Goal: Transaction & Acquisition: Register for event/course

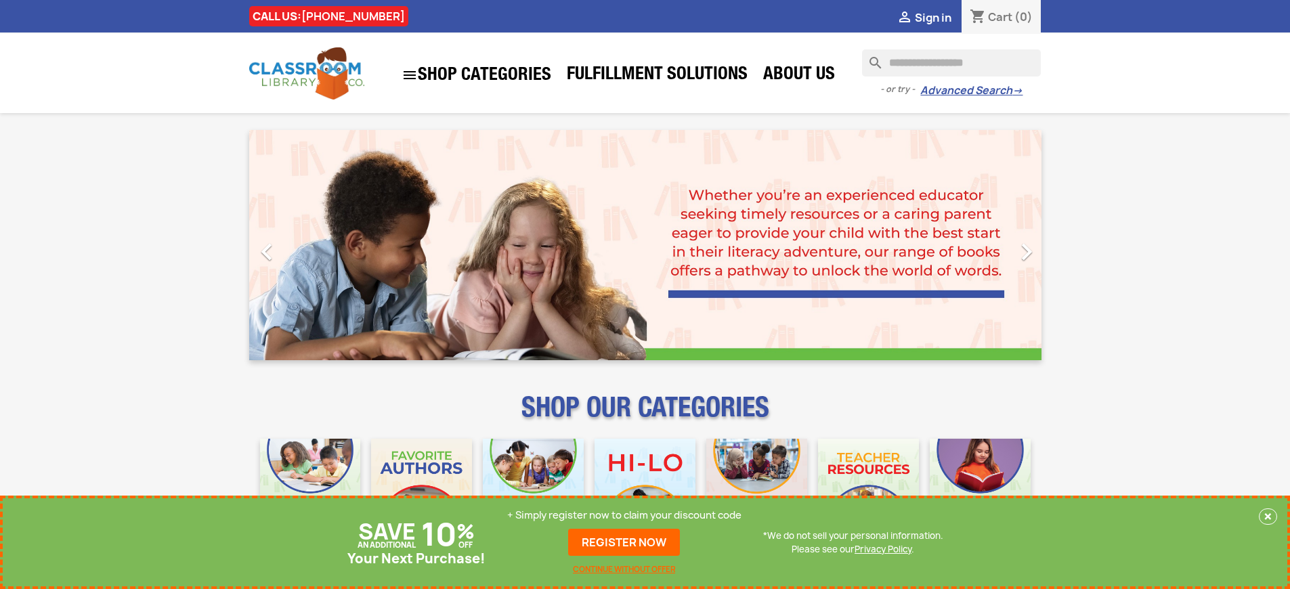
click at [625, 516] on p "+ Simply register now to claim your discount code" at bounding box center [624, 516] width 234 height 14
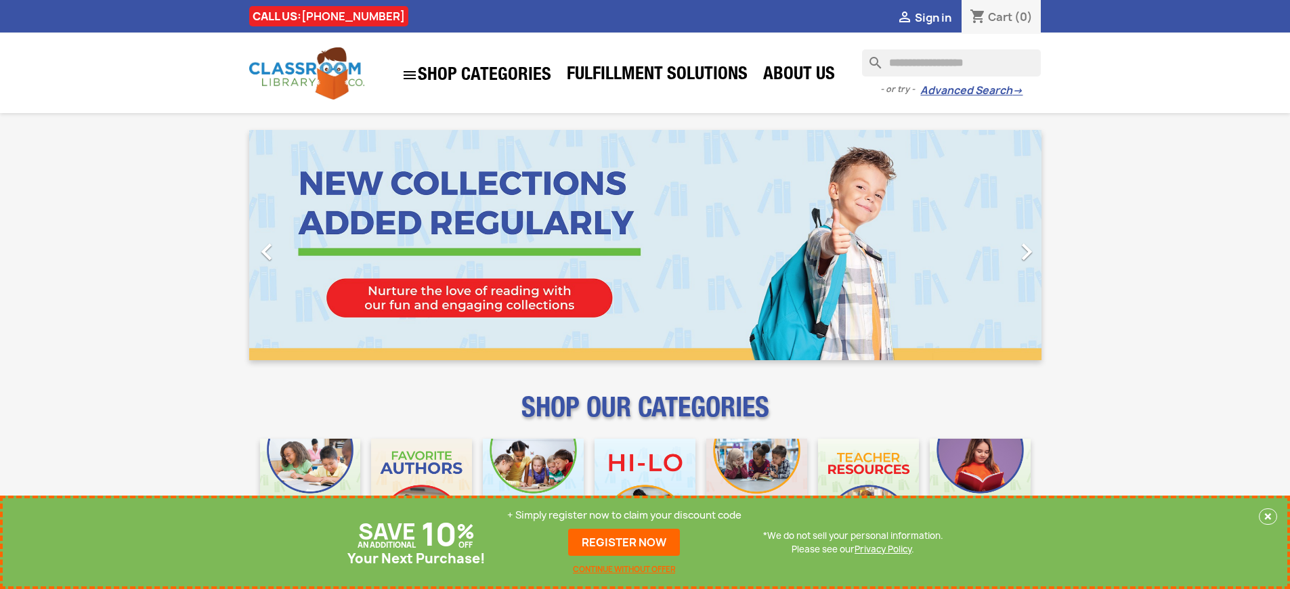
click at [625, 516] on p "+ Simply register now to claim your discount code" at bounding box center [624, 516] width 234 height 14
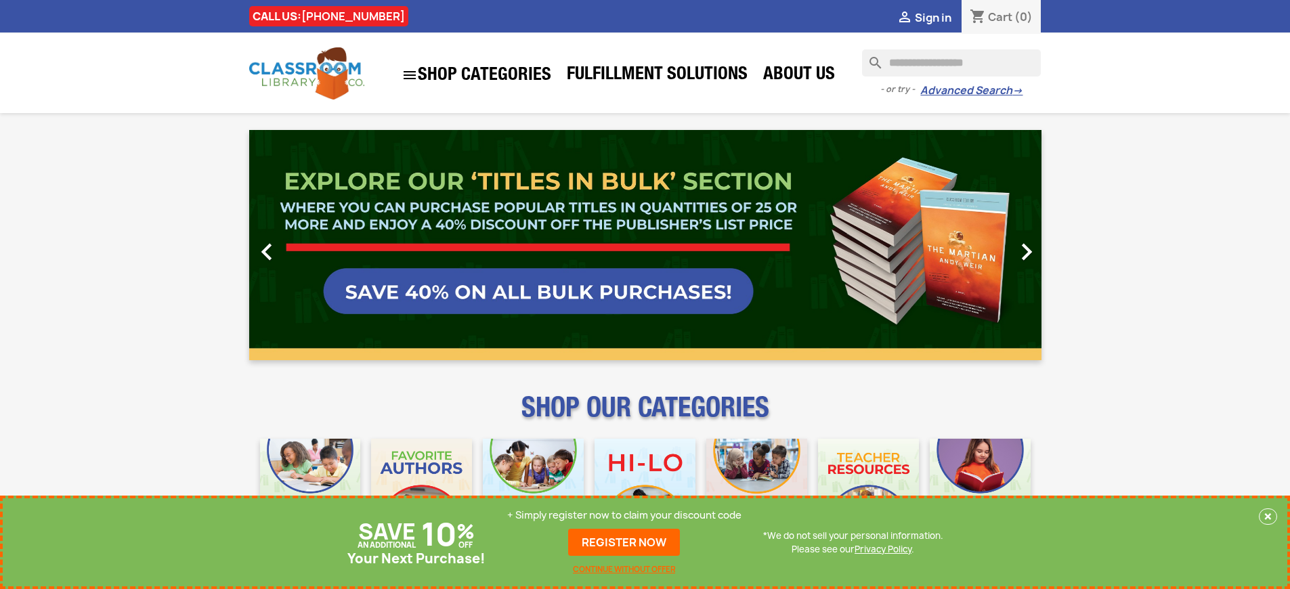
click at [625, 516] on p "+ Simply register now to claim your discount code" at bounding box center [624, 516] width 234 height 14
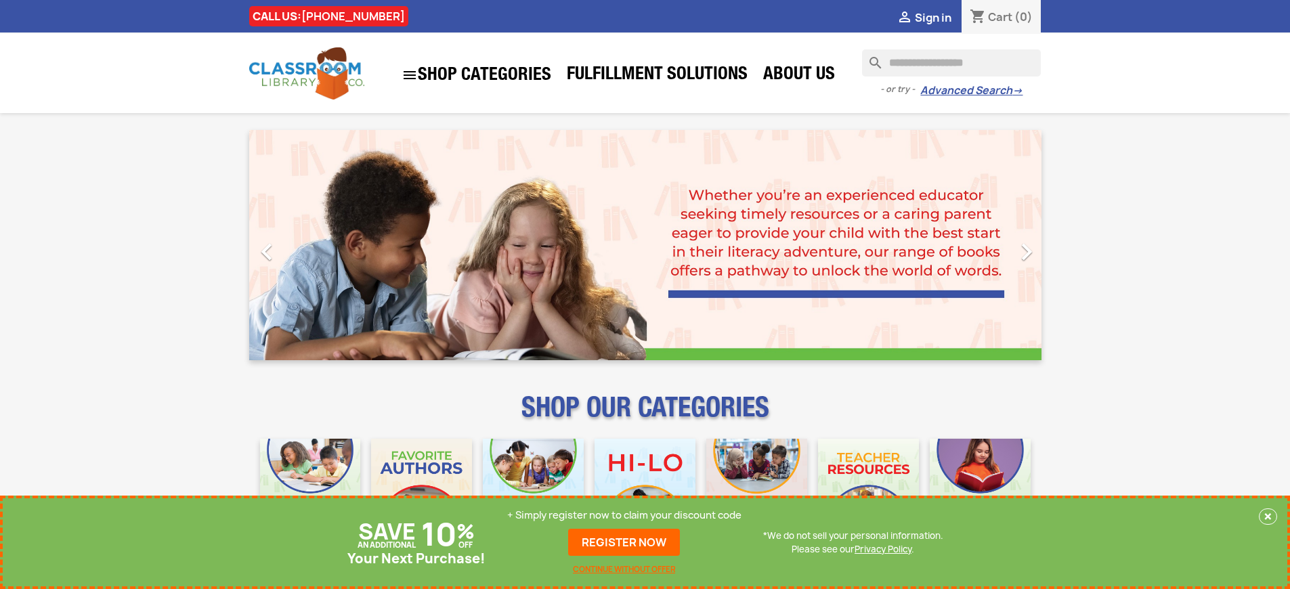
click at [625, 516] on p "+ Simply register now to claim your discount code" at bounding box center [624, 516] width 234 height 14
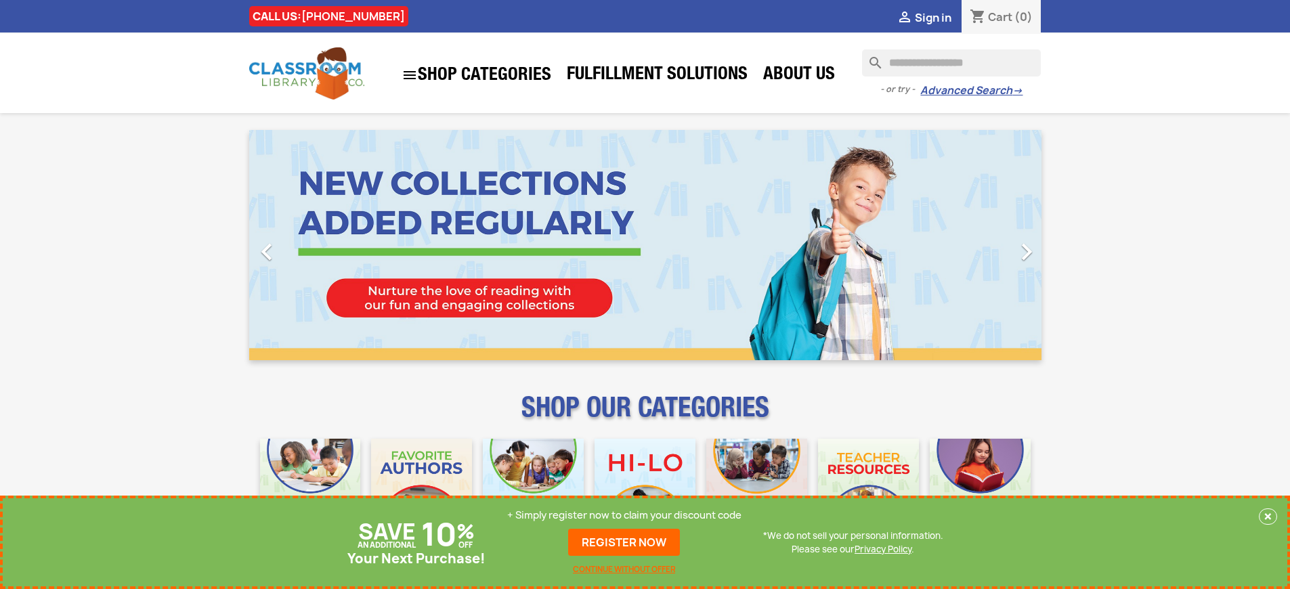
click at [625, 516] on p "+ Simply register now to claim your discount code" at bounding box center [624, 516] width 234 height 14
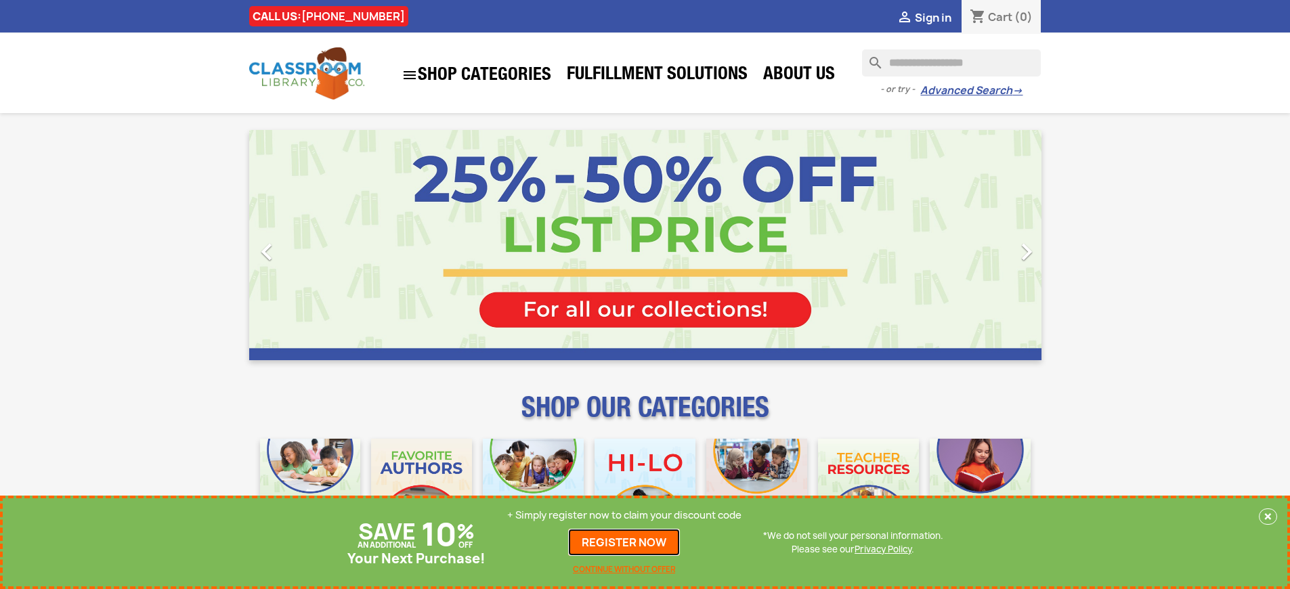
click at [625, 543] on link "REGISTER NOW" at bounding box center [624, 542] width 112 height 27
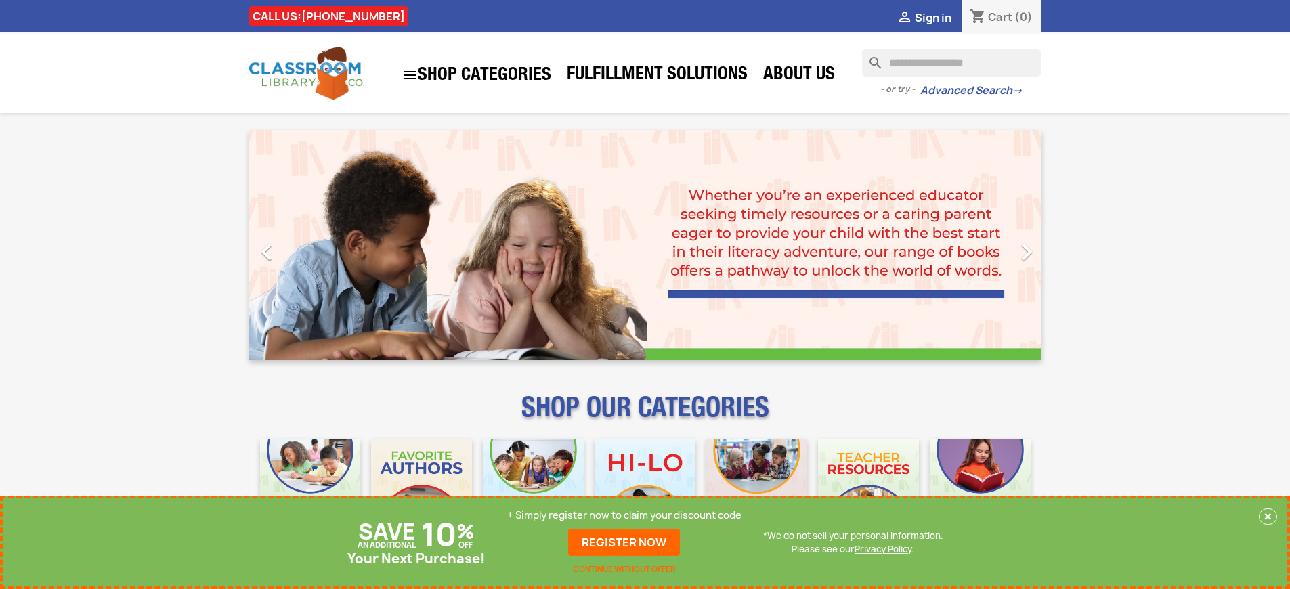
click at [625, 516] on p "+ Simply register now to claim your discount code" at bounding box center [624, 516] width 234 height 14
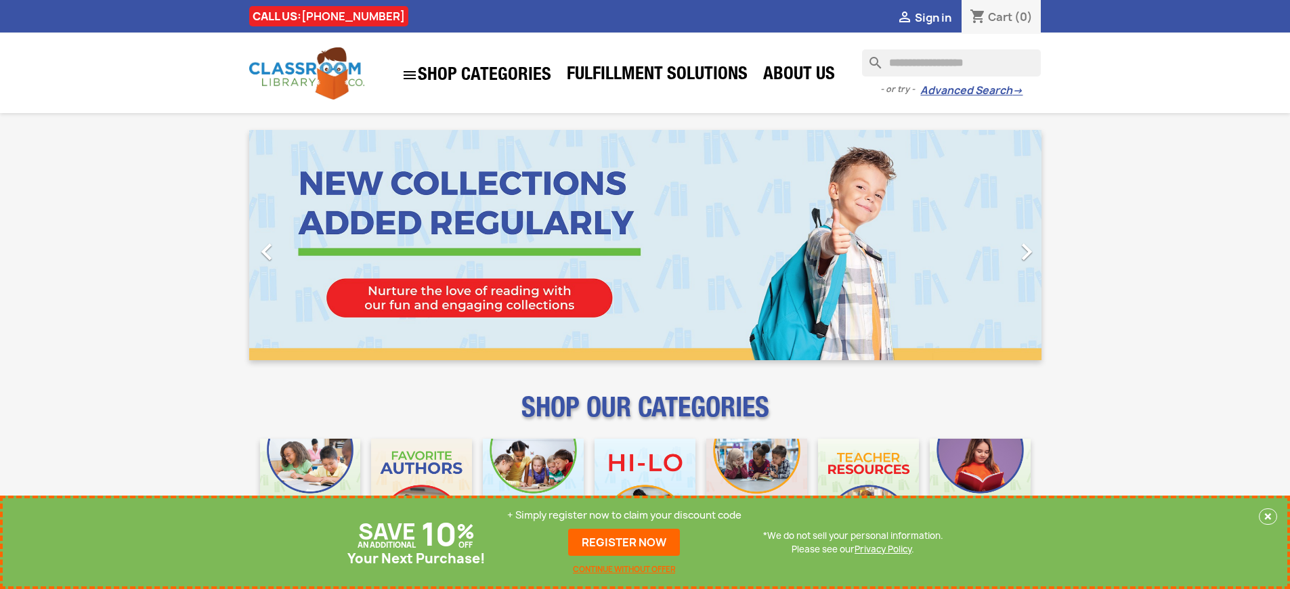
click at [625, 516] on p "+ Simply register now to claim your discount code" at bounding box center [624, 516] width 234 height 14
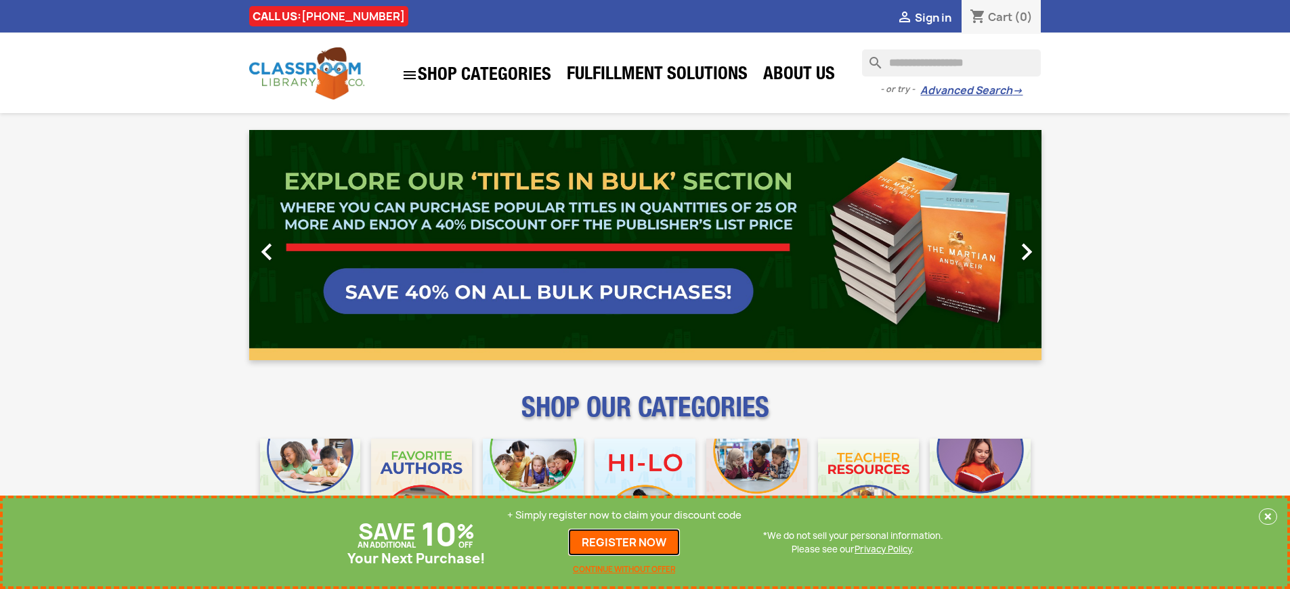
click at [625, 543] on link "REGISTER NOW" at bounding box center [624, 542] width 112 height 27
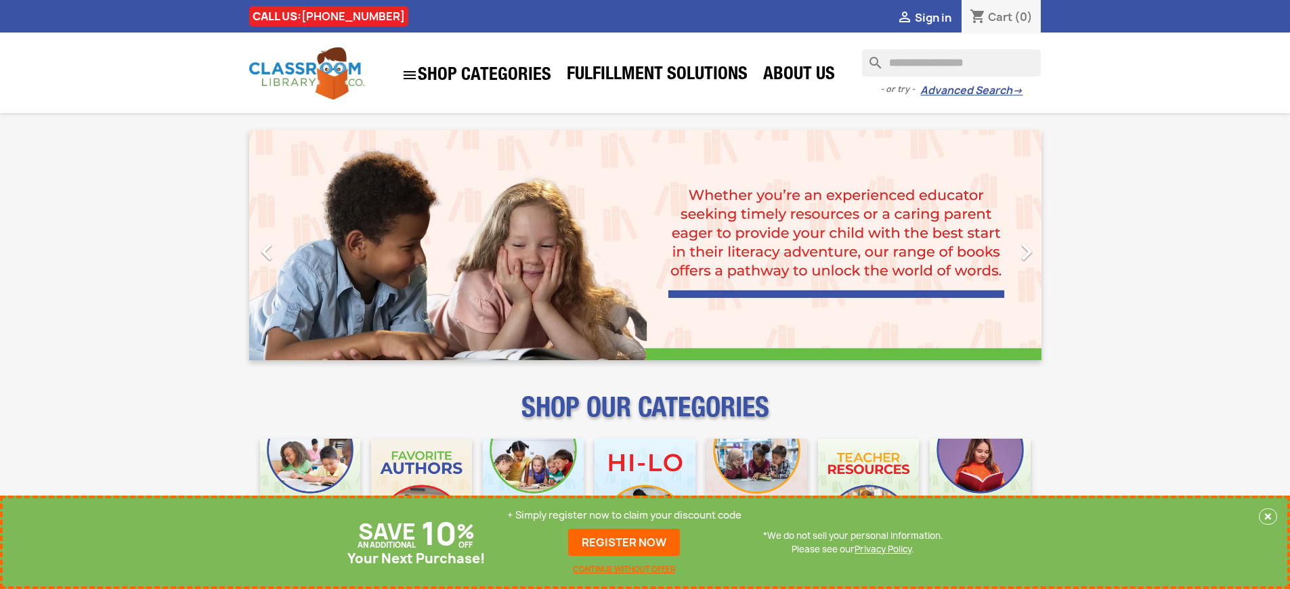
click at [625, 516] on p "+ Simply register now to claim your discount code" at bounding box center [624, 516] width 234 height 14
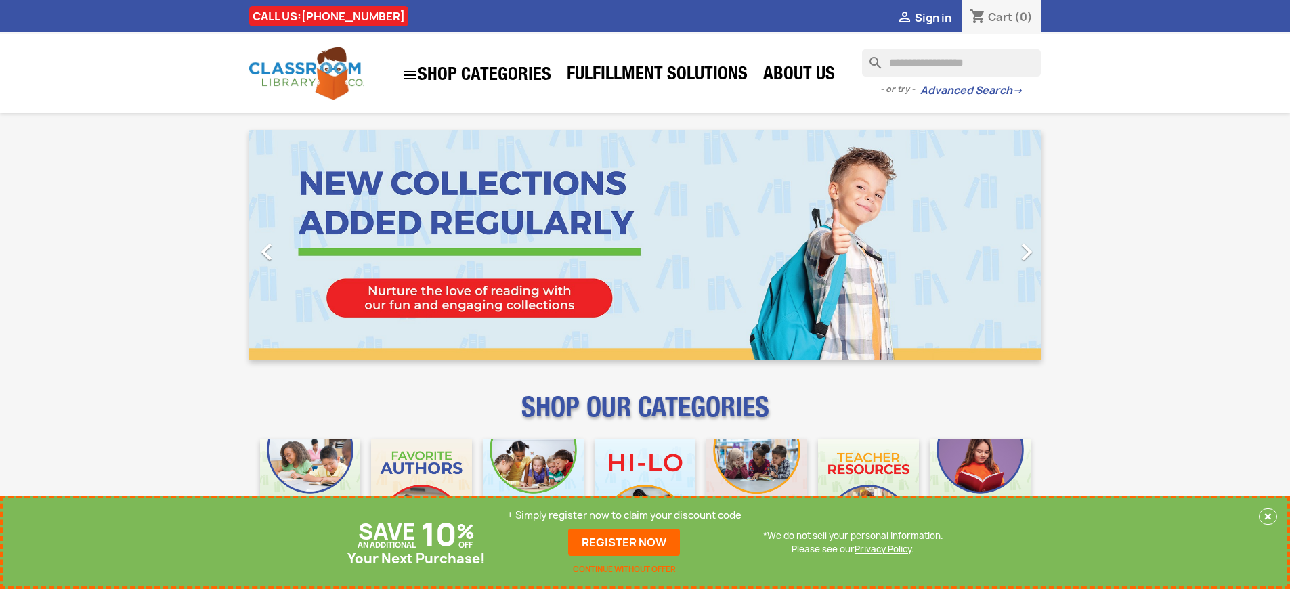
click at [625, 516] on p "+ Simply register now to claim your discount code" at bounding box center [624, 516] width 234 height 14
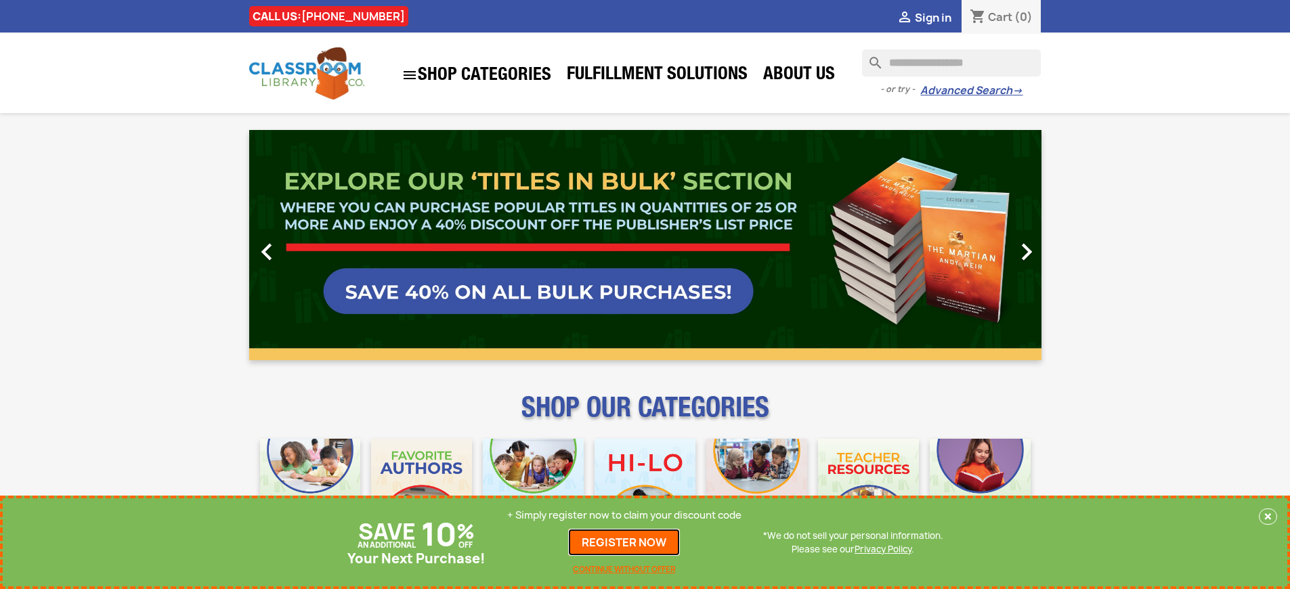
click at [625, 543] on link "REGISTER NOW" at bounding box center [624, 542] width 112 height 27
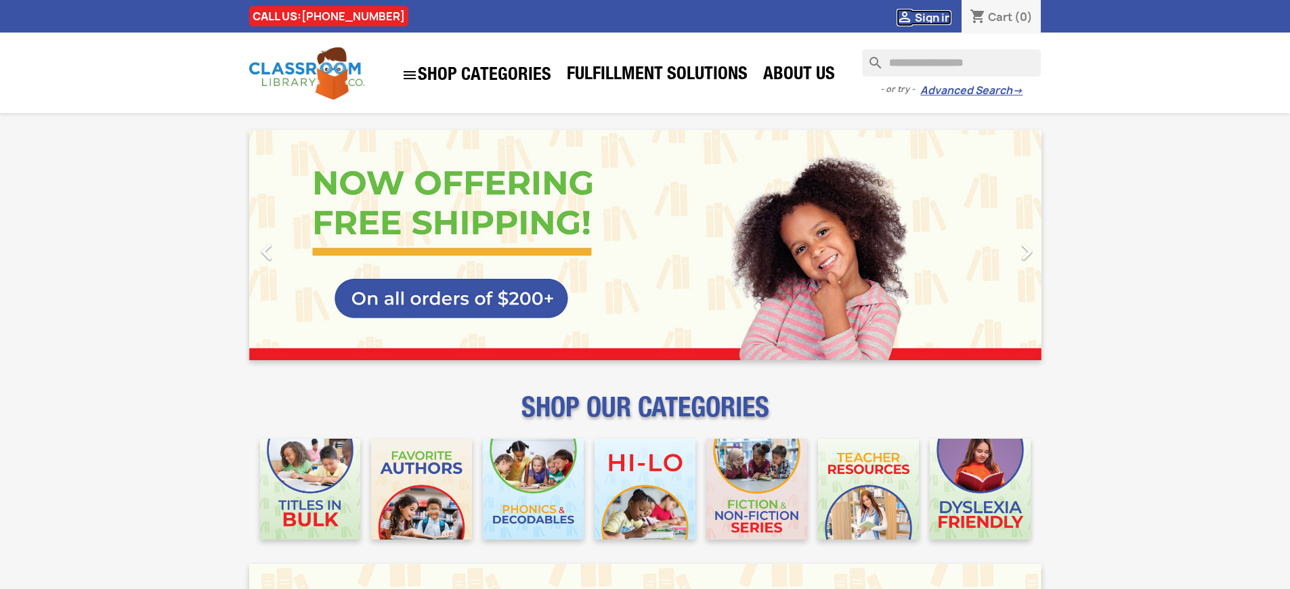
click at [933, 17] on span "Sign in" at bounding box center [933, 17] width 37 height 15
